Goal: Information Seeking & Learning: Learn about a topic

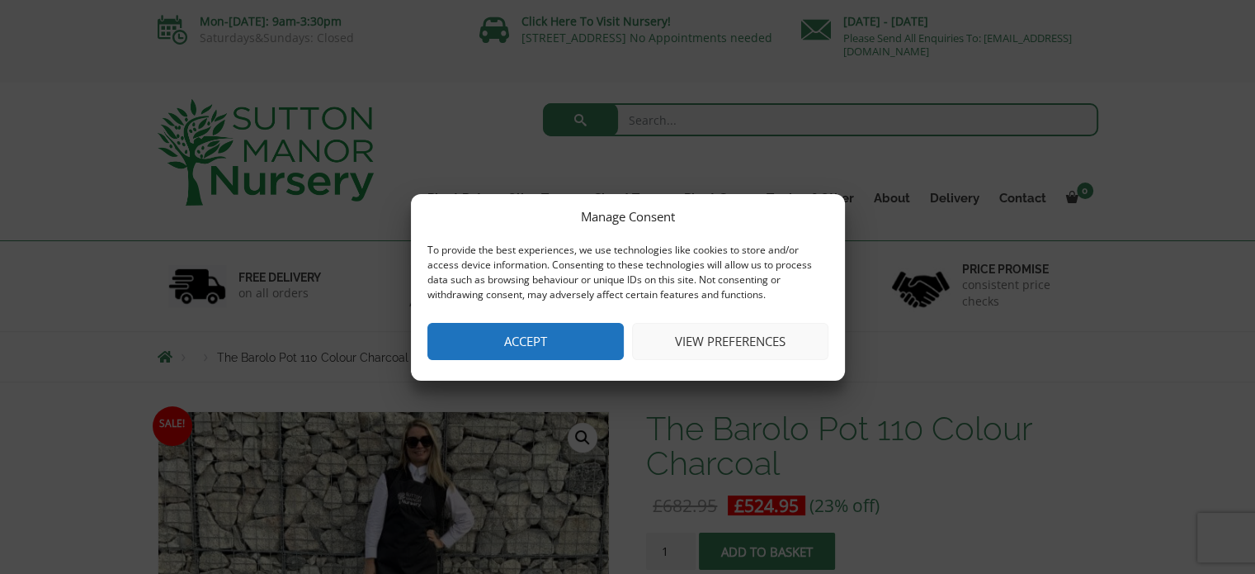
click at [503, 346] on button "Accept" at bounding box center [526, 341] width 196 height 37
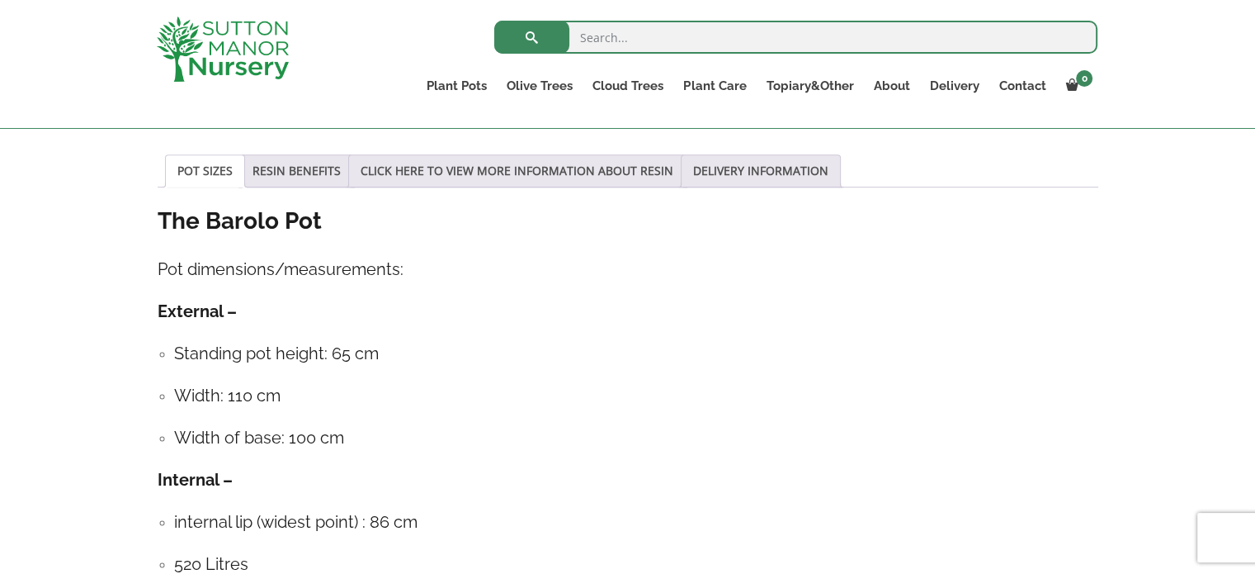
scroll to position [849, 0]
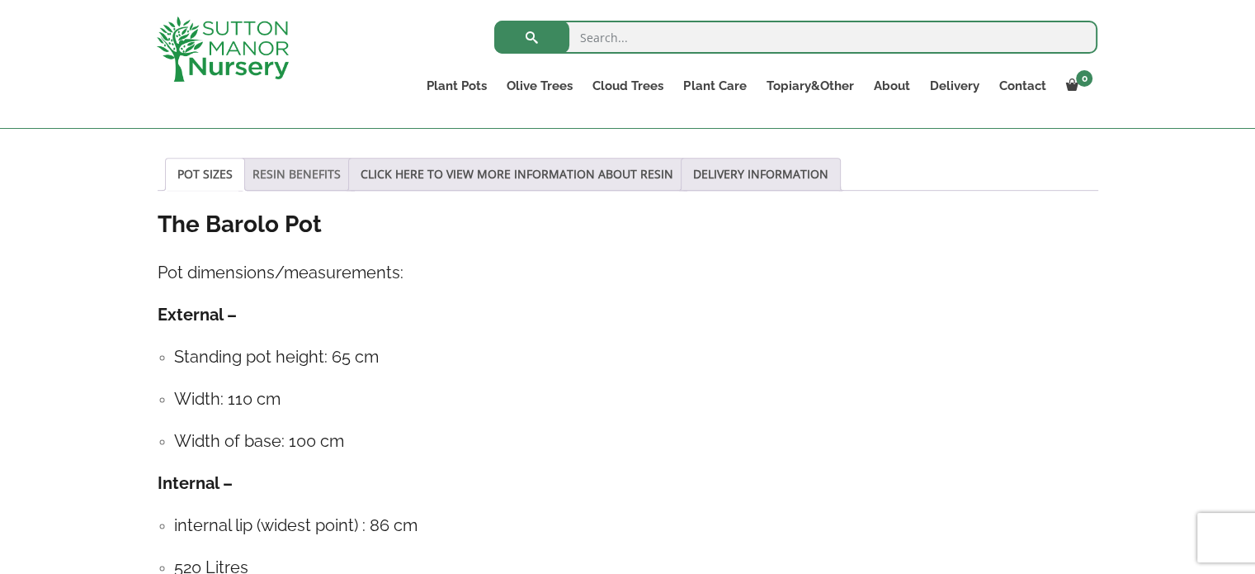
click at [287, 171] on link "RESIN BENEFITS" at bounding box center [297, 173] width 88 height 31
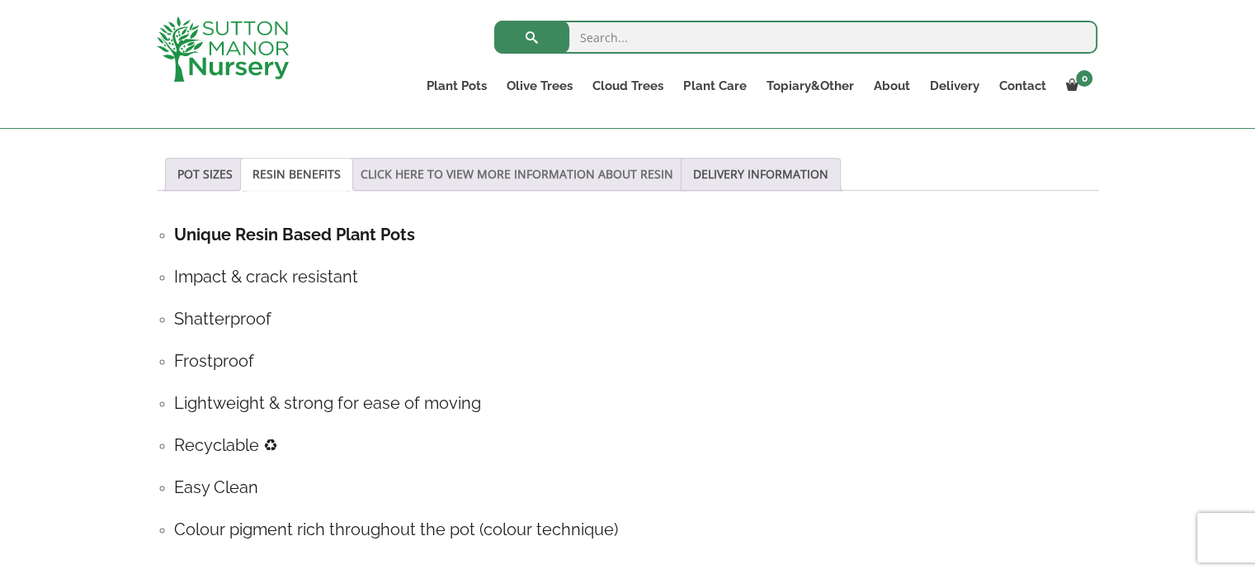
click at [431, 172] on link "CLICK HERE TO VIEW MORE INFORMATION ABOUT RESIN" at bounding box center [517, 173] width 313 height 31
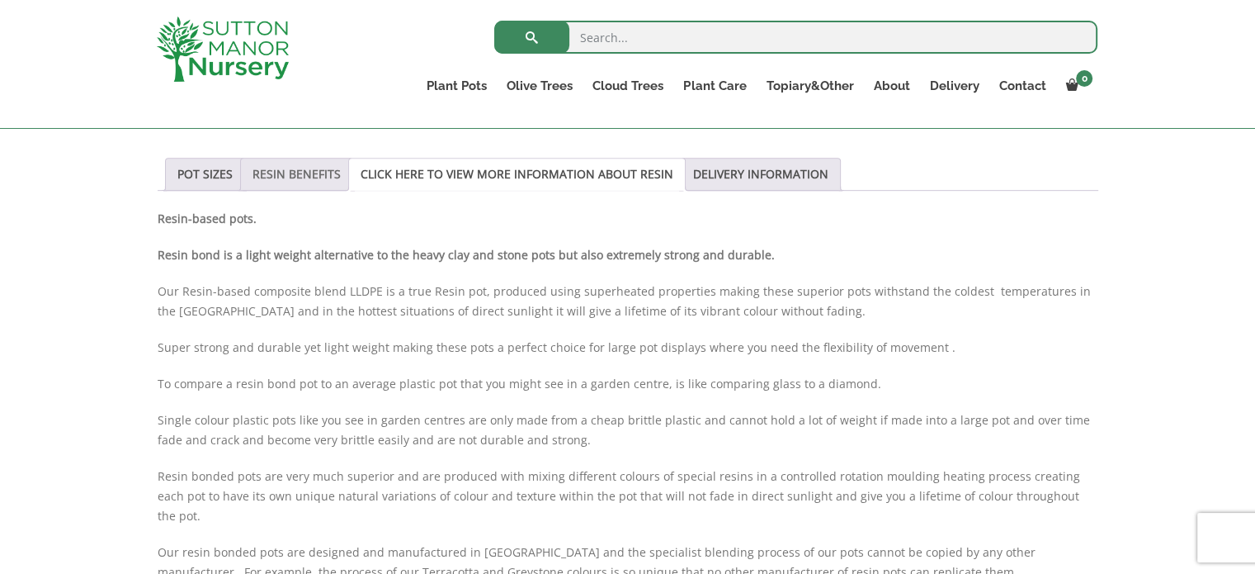
click at [280, 177] on link "RESIN BENEFITS" at bounding box center [297, 173] width 88 height 31
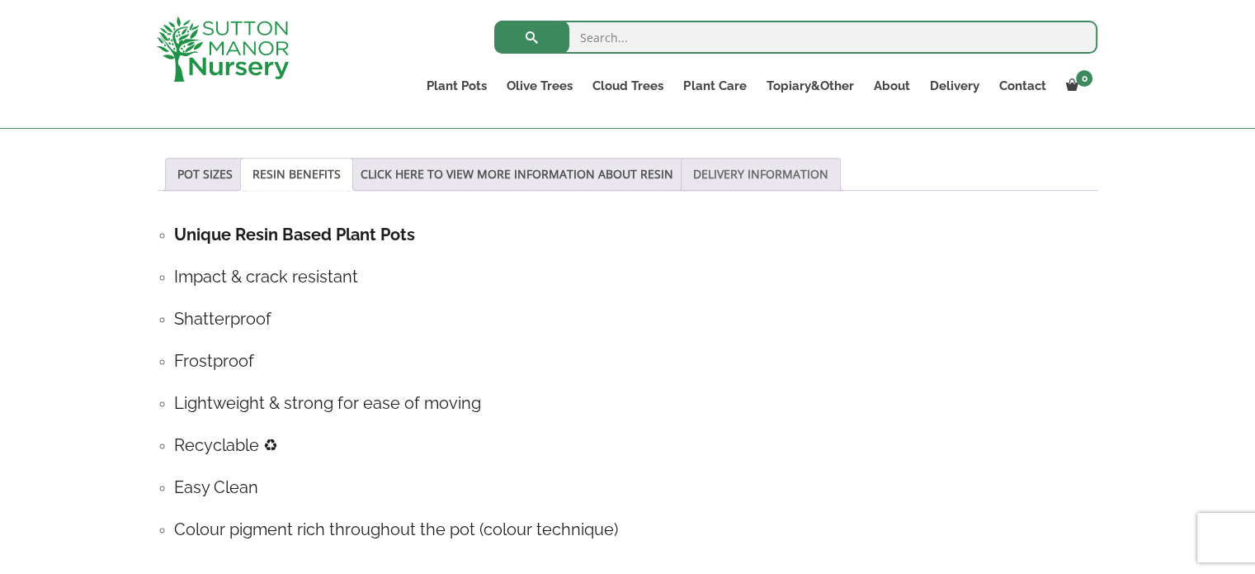
click at [709, 182] on link "DELIVERY INFORMATION" at bounding box center [760, 173] width 135 height 31
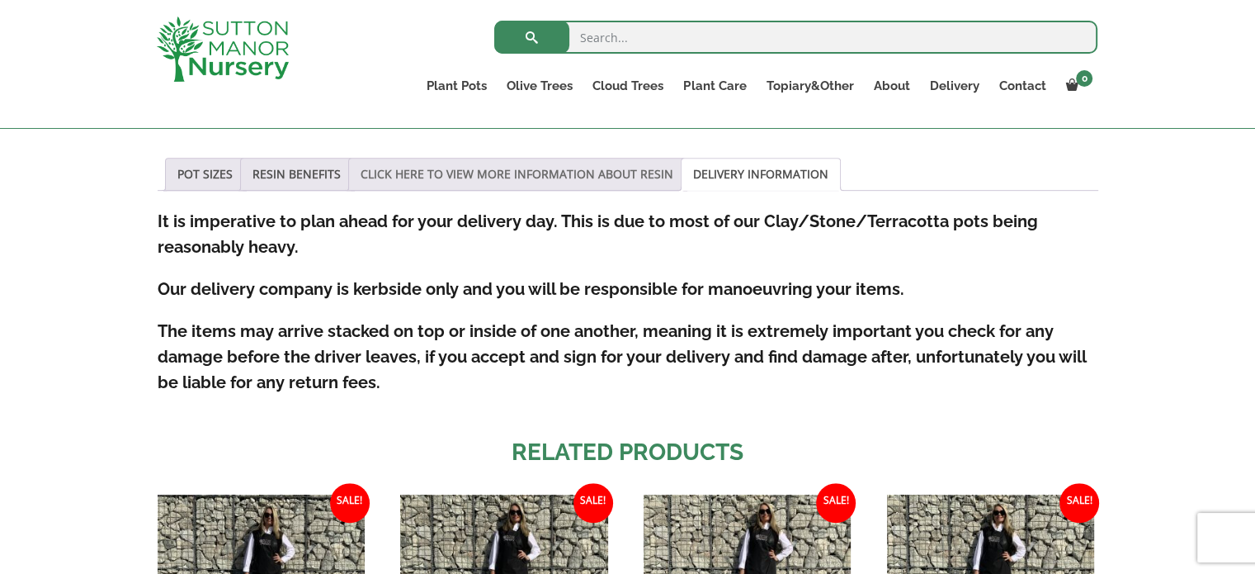
click at [571, 171] on link "CLICK HERE TO VIEW MORE INFORMATION ABOUT RESIN" at bounding box center [517, 173] width 313 height 31
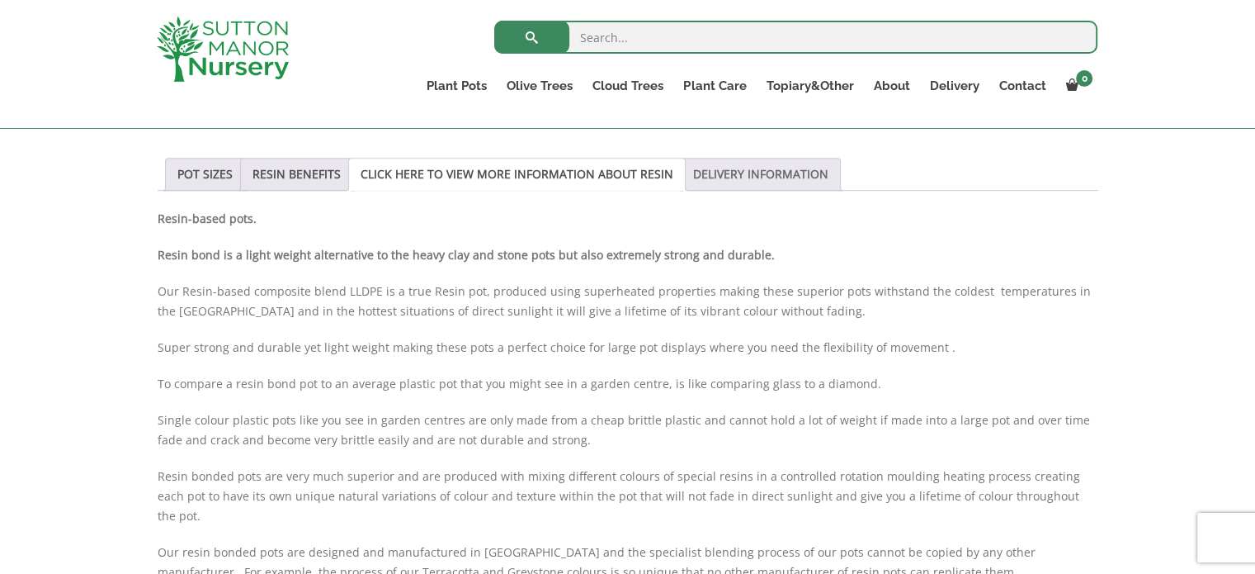
click at [711, 183] on link "DELIVERY INFORMATION" at bounding box center [760, 173] width 135 height 31
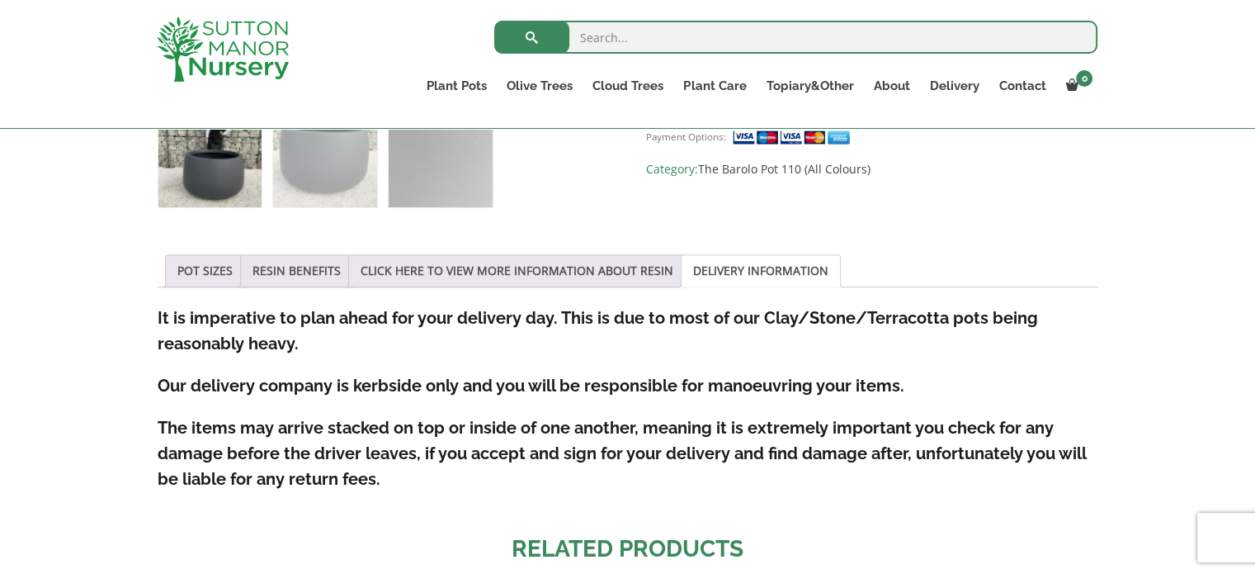
scroll to position [759, 0]
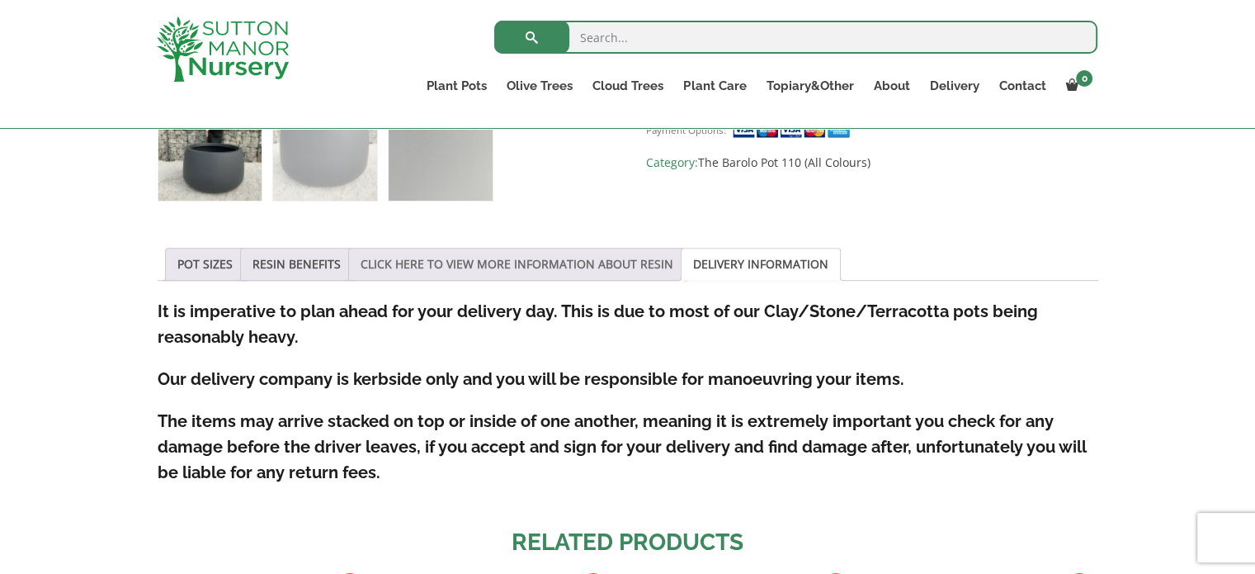
click at [552, 269] on link "CLICK HERE TO VIEW MORE INFORMATION ABOUT RESIN" at bounding box center [517, 263] width 313 height 31
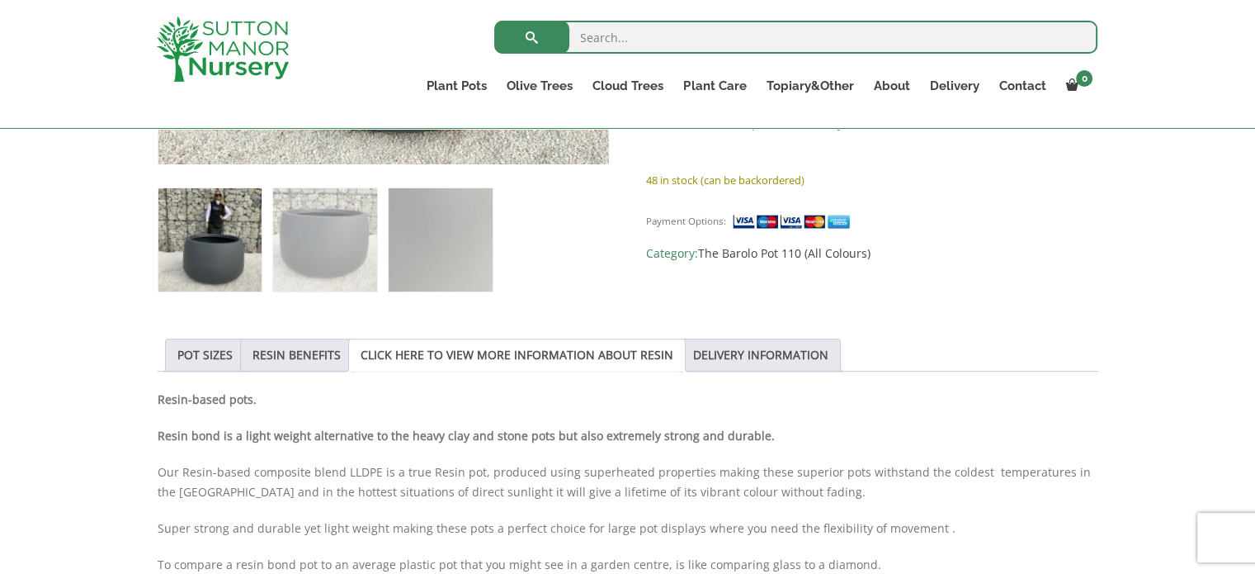
scroll to position [675, 0]
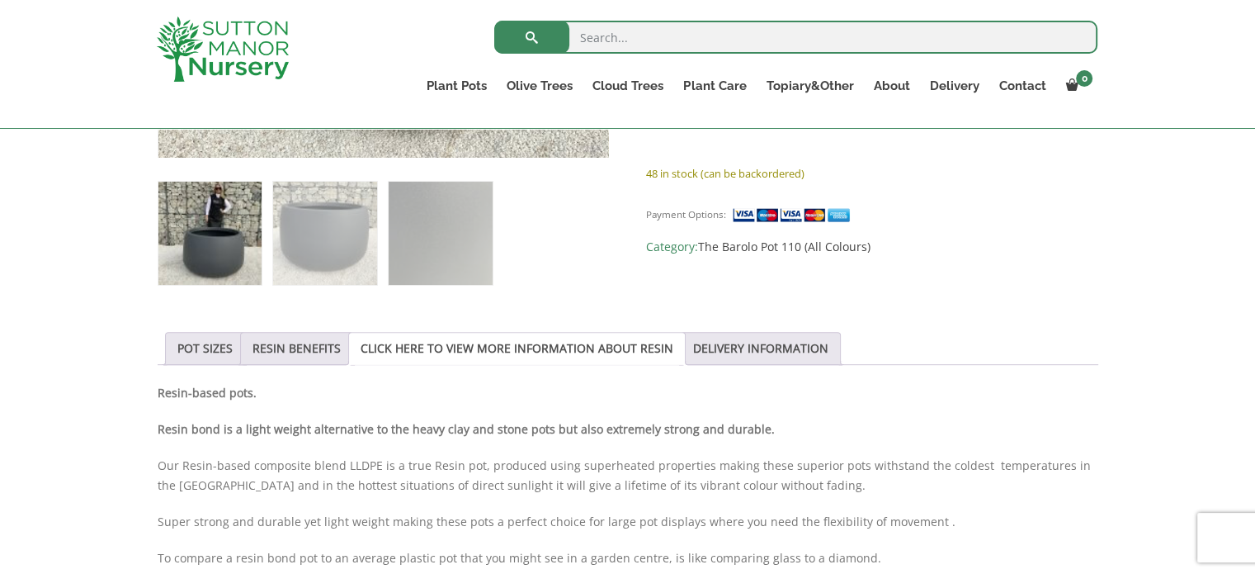
click at [610, 357] on link "CLICK HERE TO VIEW MORE INFORMATION ABOUT RESIN" at bounding box center [517, 348] width 313 height 31
click at [310, 346] on link "RESIN BENEFITS" at bounding box center [297, 348] width 88 height 31
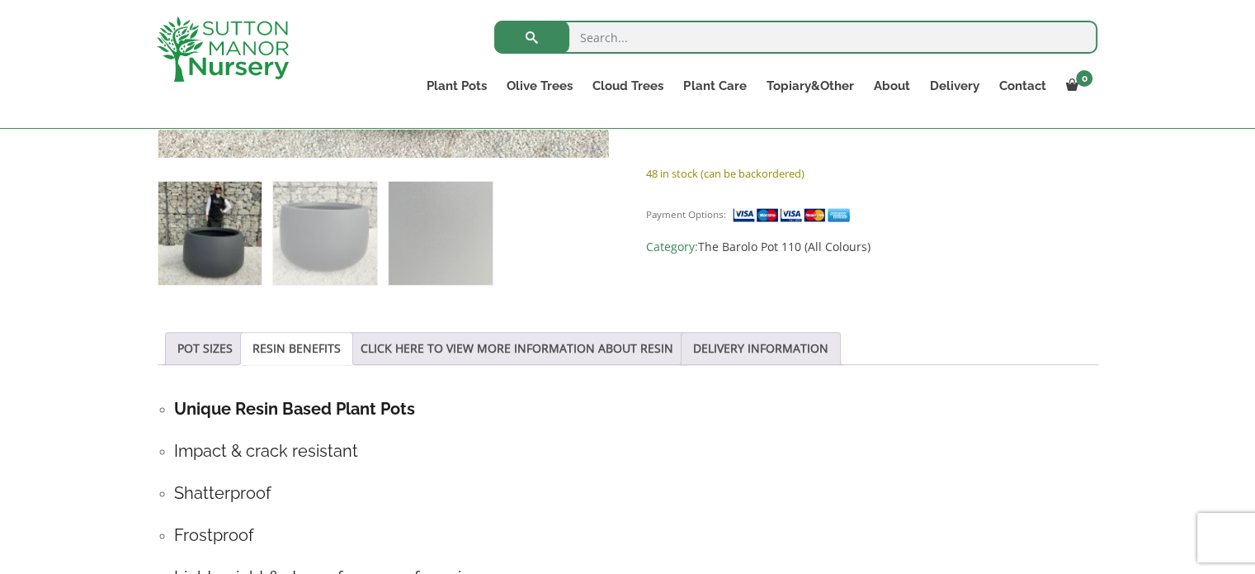
drag, startPoint x: 310, startPoint y: 346, endPoint x: 782, endPoint y: 363, distance: 472.4
click at [782, 363] on ul "POT SIZES RESIN BENEFITS CLICK HERE TO VIEW MORE INFORMATION ABOUT RESIN DELIVE…" at bounding box center [628, 348] width 941 height 33
click at [792, 343] on link "DELIVERY INFORMATION" at bounding box center [760, 348] width 135 height 31
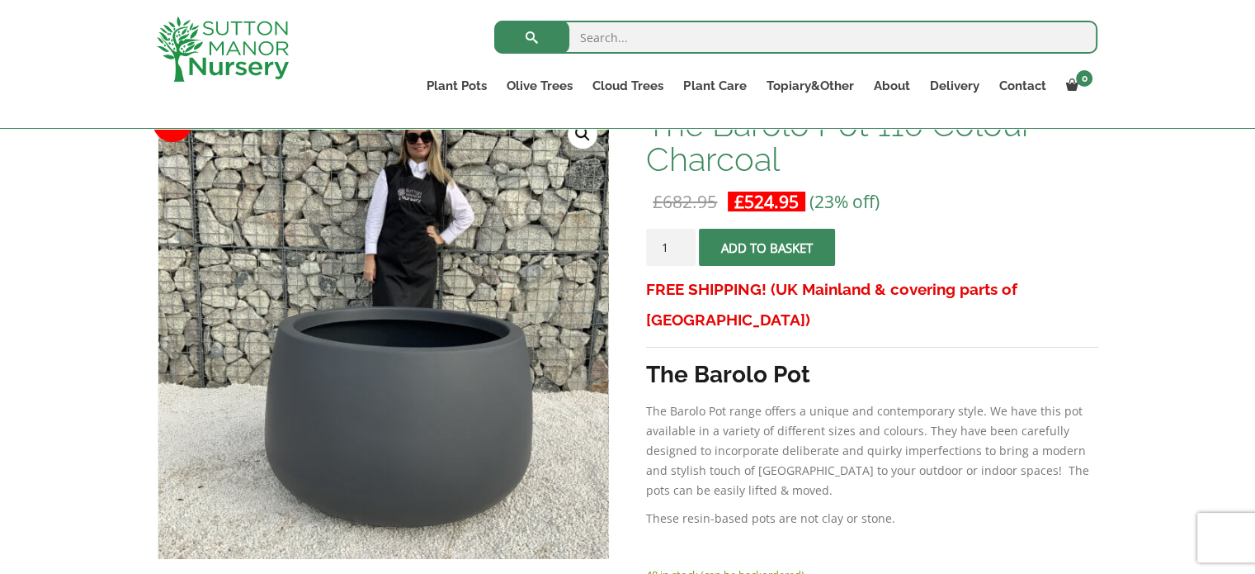
scroll to position [277, 0]
